Goal: Transaction & Acquisition: Download file/media

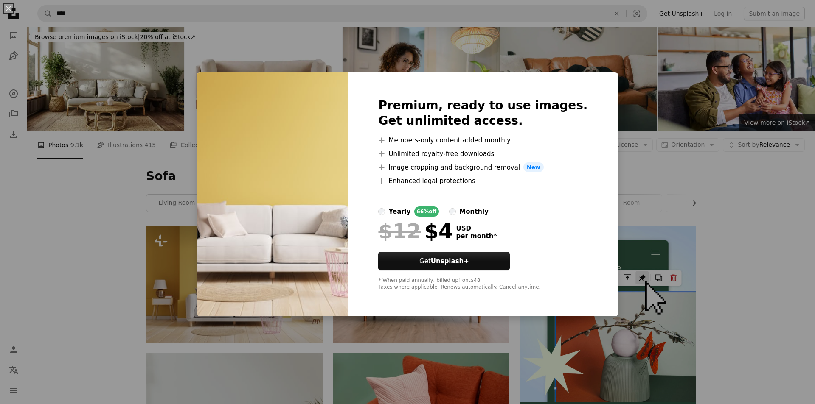
click at [739, 107] on div "An X shape Premium, ready to use images. Get unlimited access. A plus sign Memb…" at bounding box center [407, 202] width 815 height 404
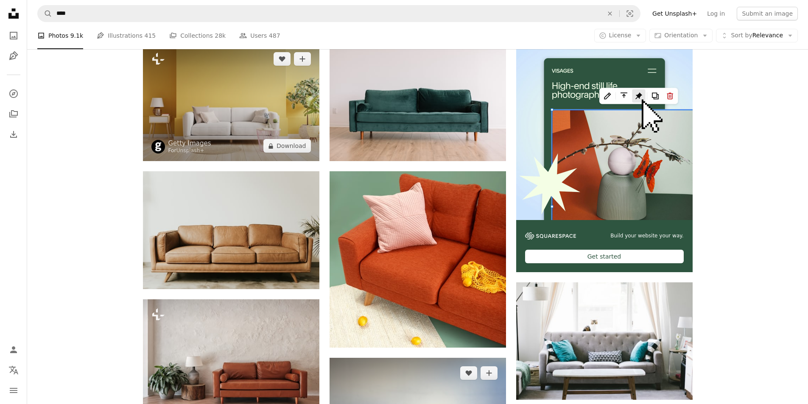
scroll to position [297, 0]
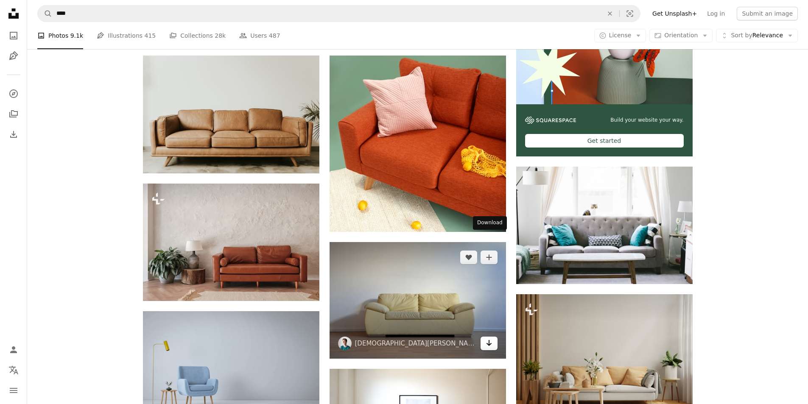
click at [489, 340] on icon "Download" at bounding box center [489, 343] width 6 height 6
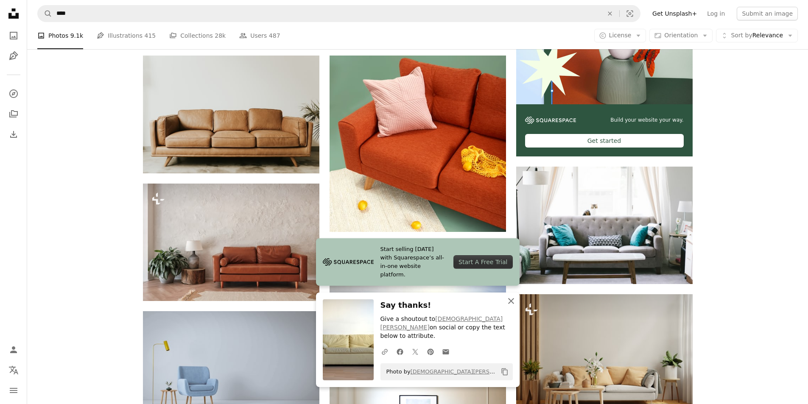
drag, startPoint x: 507, startPoint y: 311, endPoint x: 513, endPoint y: 311, distance: 6.4
click at [507, 306] on icon "An X shape" at bounding box center [511, 301] width 10 height 10
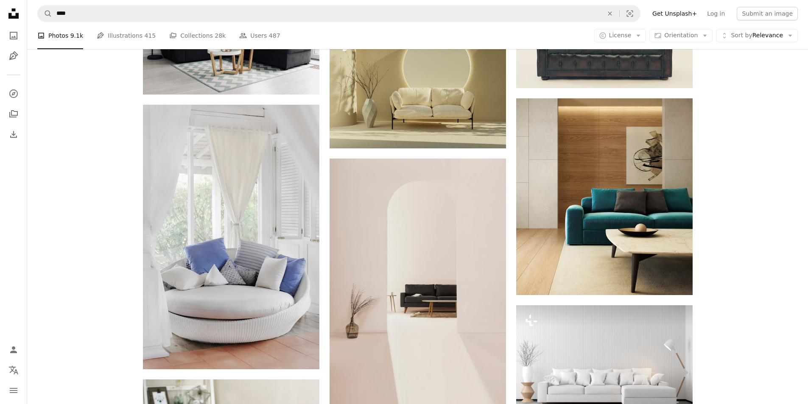
scroll to position [764, 0]
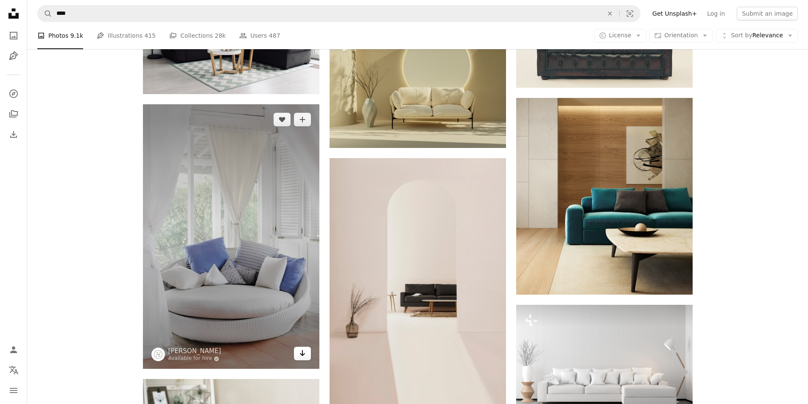
click at [302, 348] on icon "Arrow pointing down" at bounding box center [302, 353] width 7 height 10
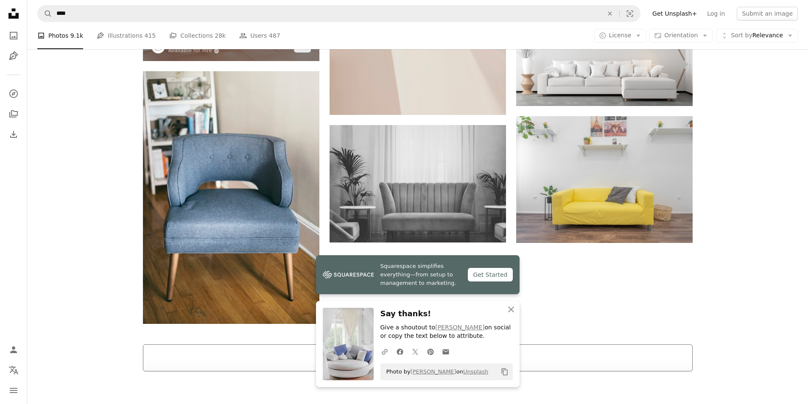
scroll to position [1078, 0]
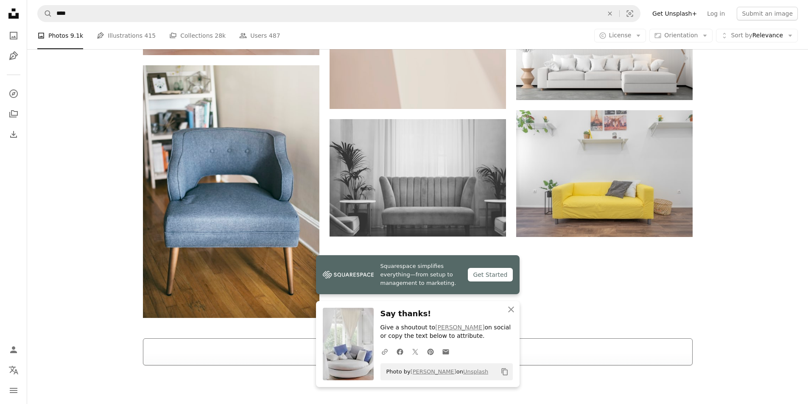
click at [413, 339] on button "Load more" at bounding box center [418, 352] width 550 height 27
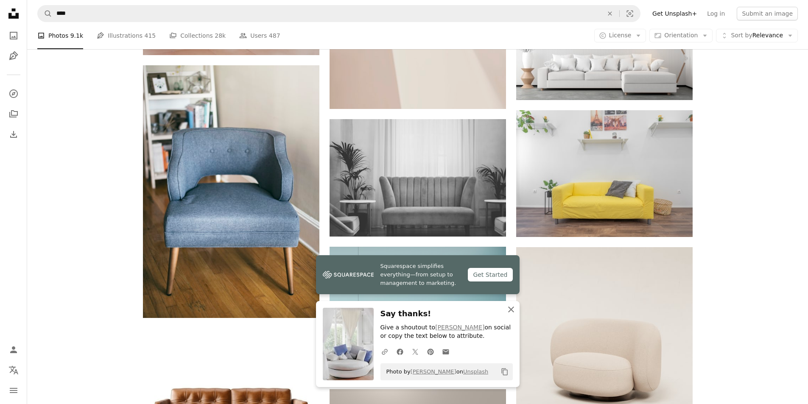
click at [511, 311] on icon "An X shape" at bounding box center [511, 310] width 10 height 10
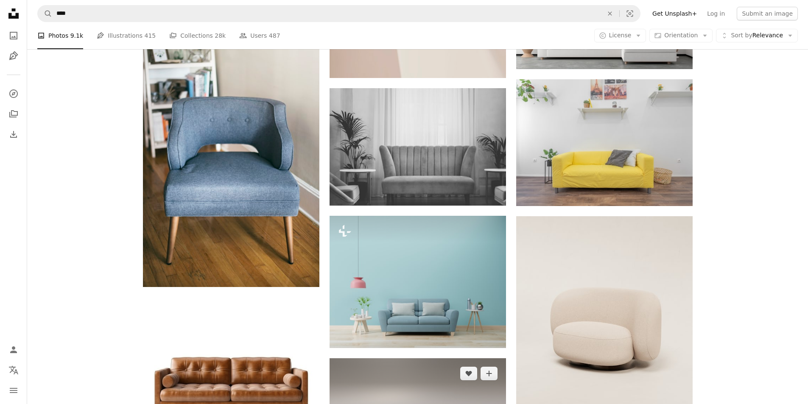
scroll to position [1247, 0]
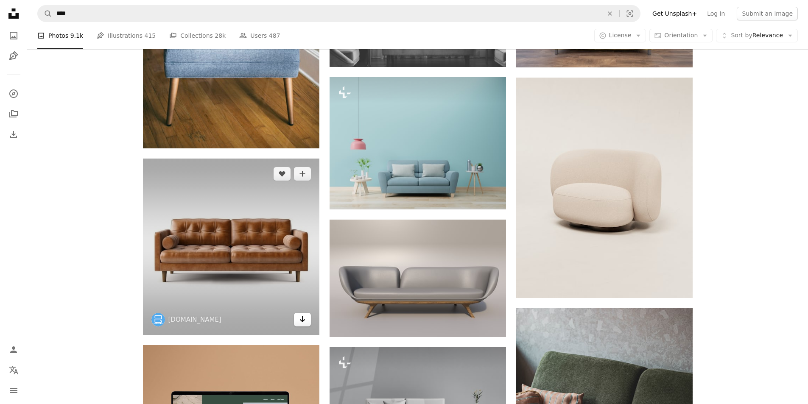
click at [305, 314] on icon "Arrow pointing down" at bounding box center [302, 319] width 7 height 10
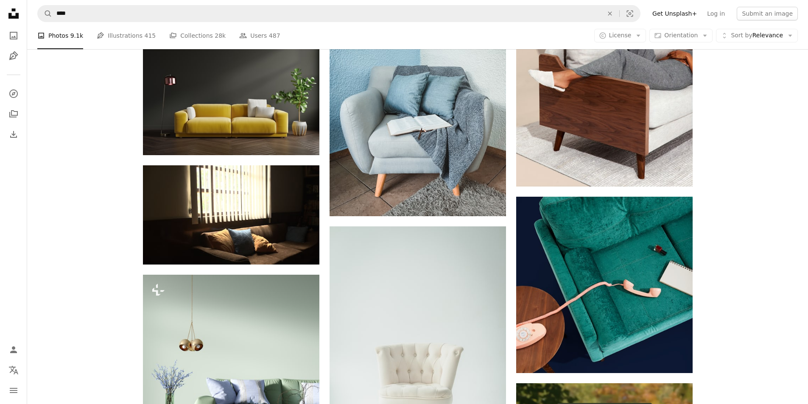
scroll to position [2647, 0]
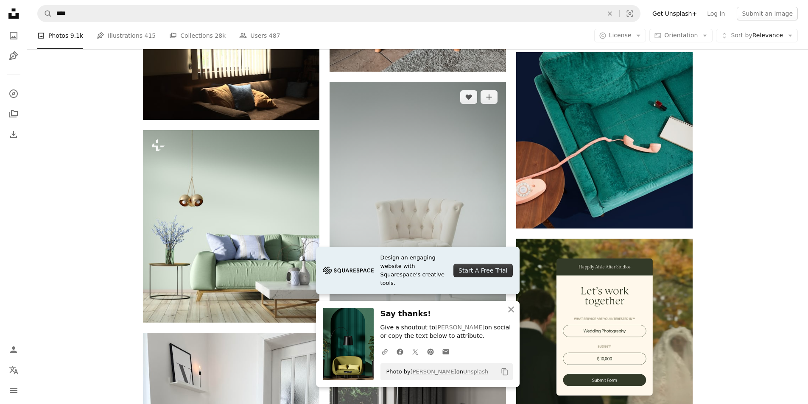
scroll to position [2775, 0]
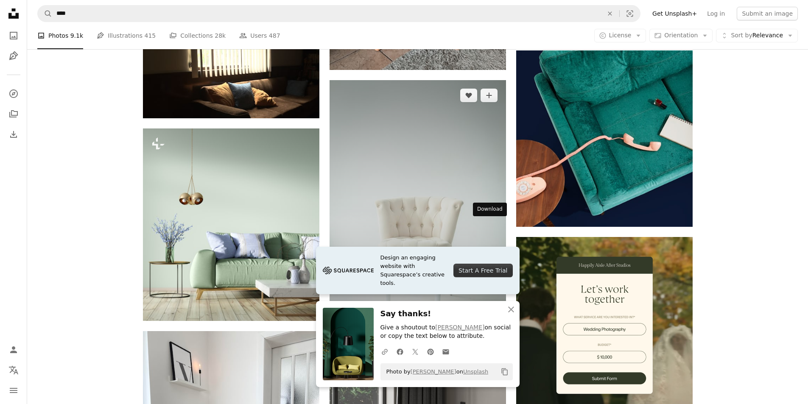
click at [492, 325] on icon "Arrow pointing down" at bounding box center [489, 330] width 7 height 10
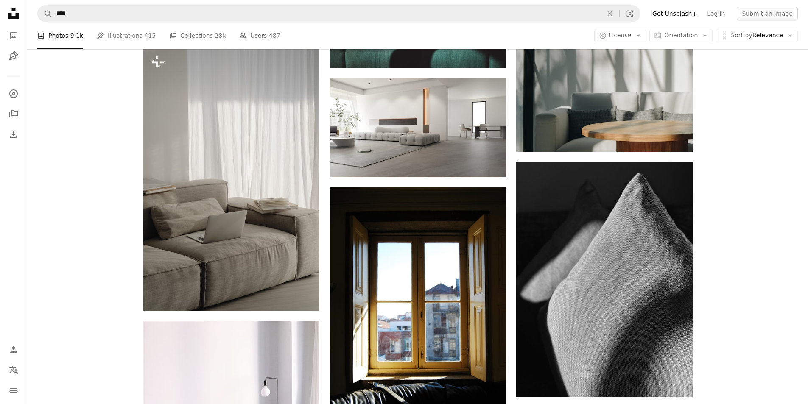
scroll to position [9012, 0]
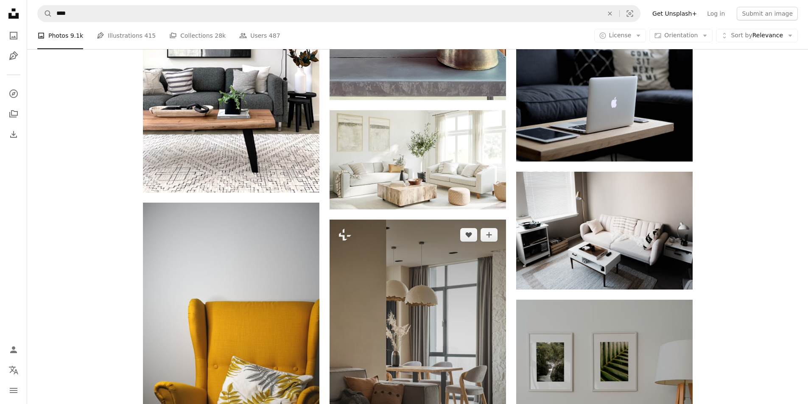
scroll to position [10030, 0]
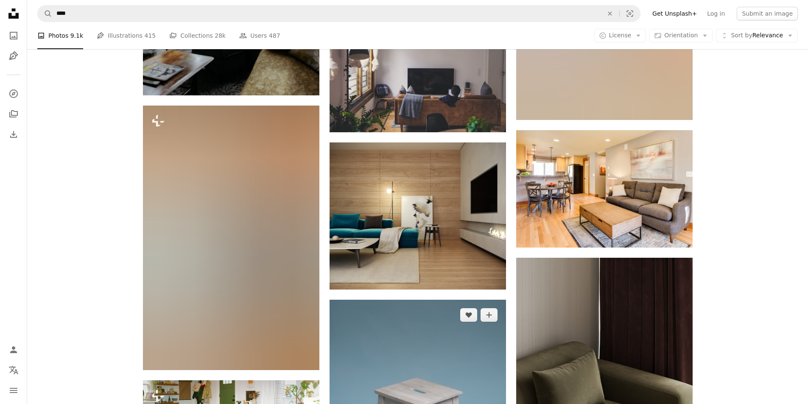
scroll to position [16394, 0]
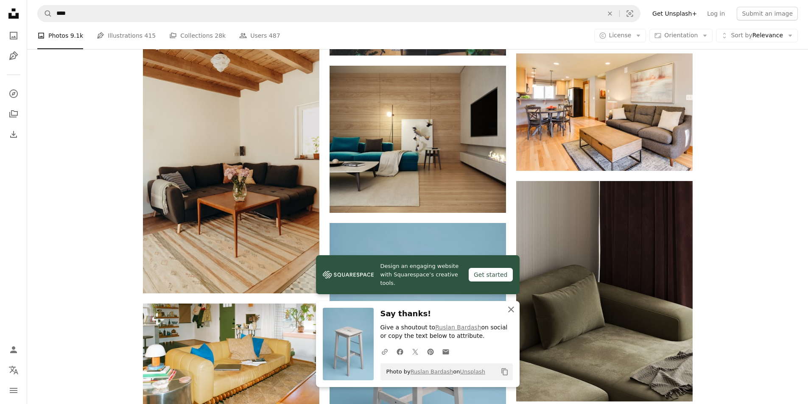
click at [508, 311] on icon "An X shape" at bounding box center [511, 310] width 10 height 10
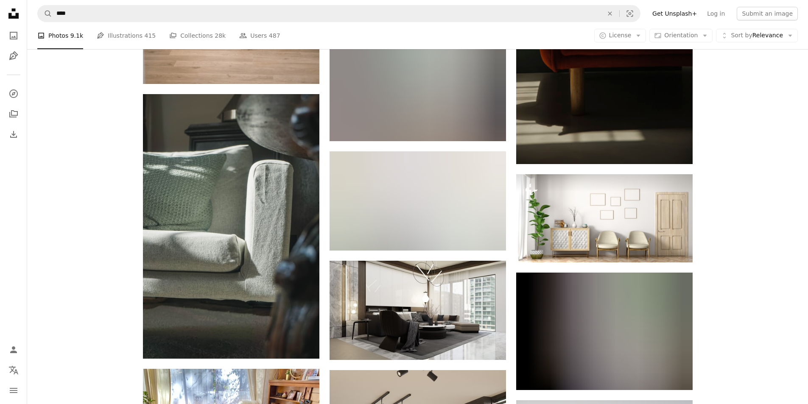
scroll to position [21400, 0]
